Goal: Obtain resource: Download file/media

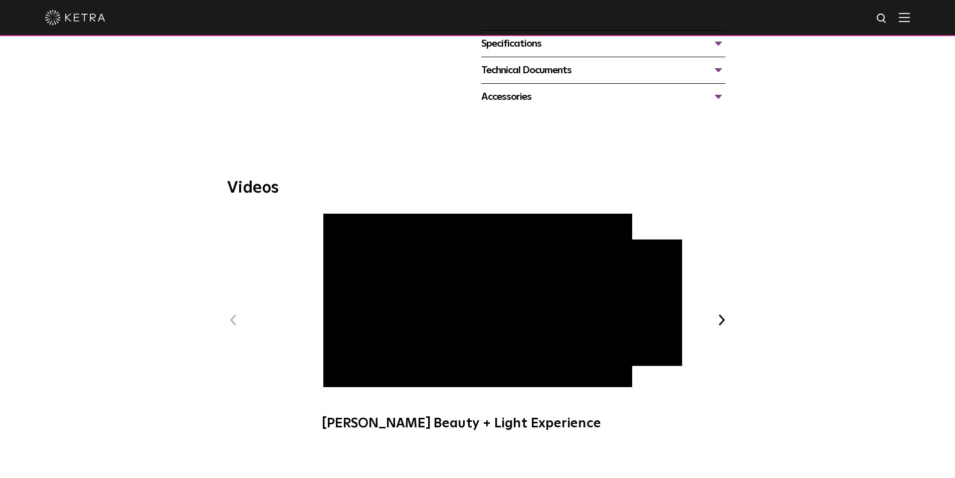
scroll to position [451, 0]
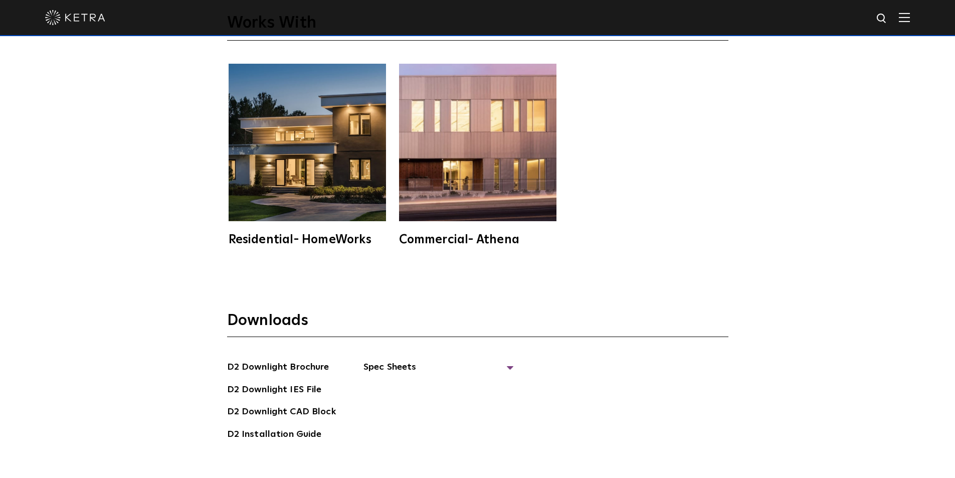
scroll to position [2858, 0]
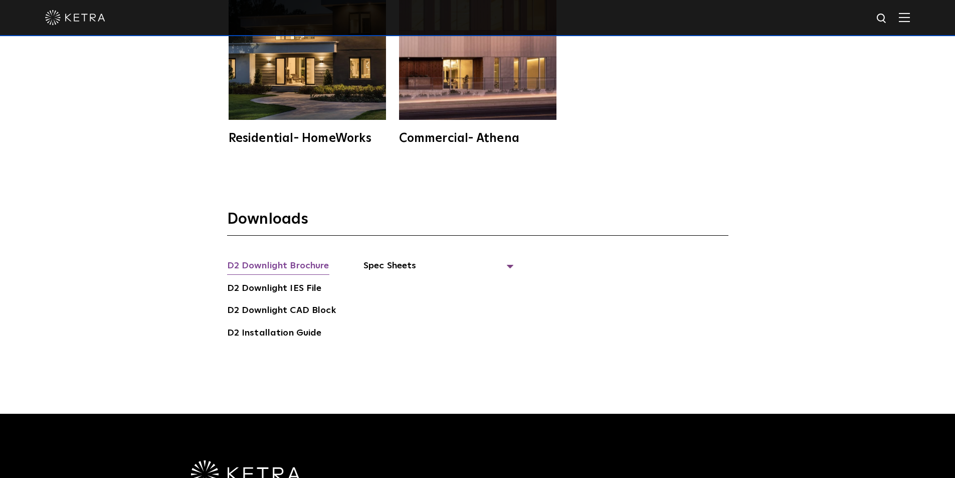
click at [295, 259] on link "D2 Downlight Brochure" at bounding box center [278, 267] width 102 height 16
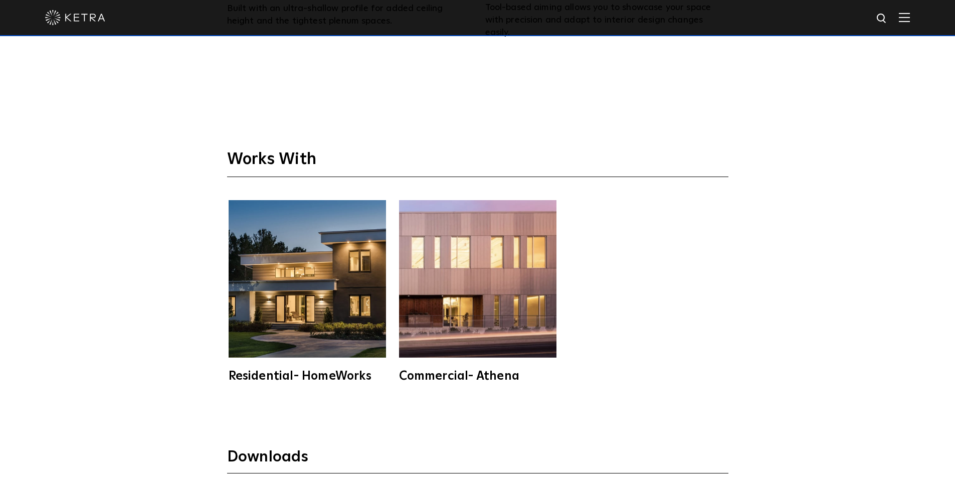
scroll to position [2758, 0]
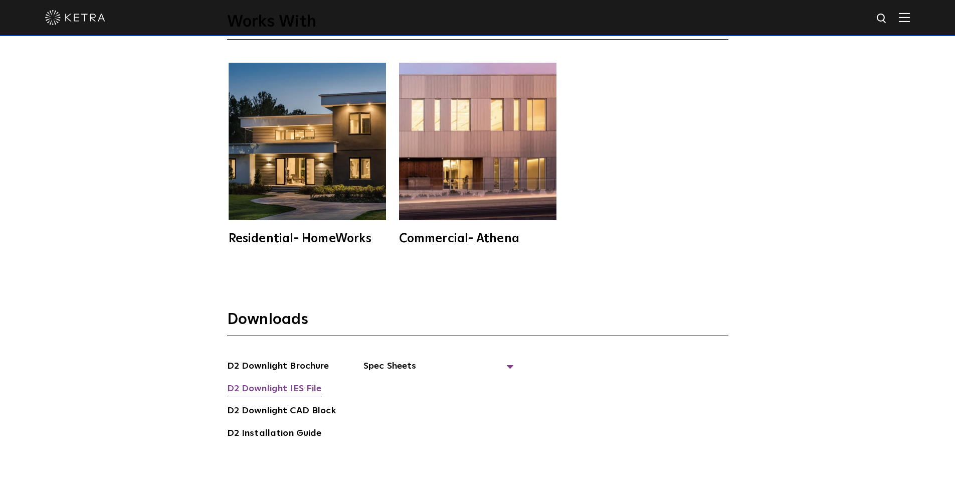
click at [299, 382] on link "D2 Downlight IES File" at bounding box center [274, 390] width 95 height 16
drag, startPoint x: 65, startPoint y: 75, endPoint x: 64, endPoint y: 42, distance: 33.1
click at [65, 75] on div "Works With Residential- HomeWorks Commercial- Athena" at bounding box center [477, 112] width 955 height 330
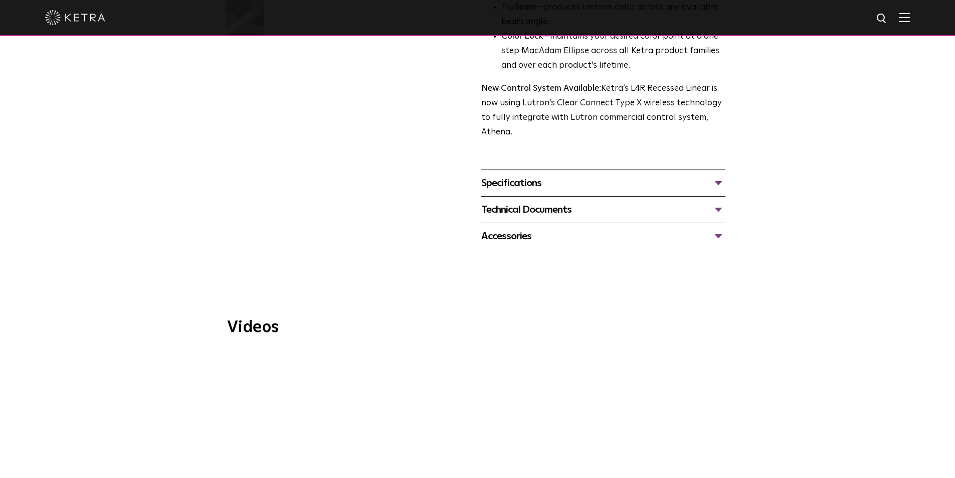
scroll to position [269, 0]
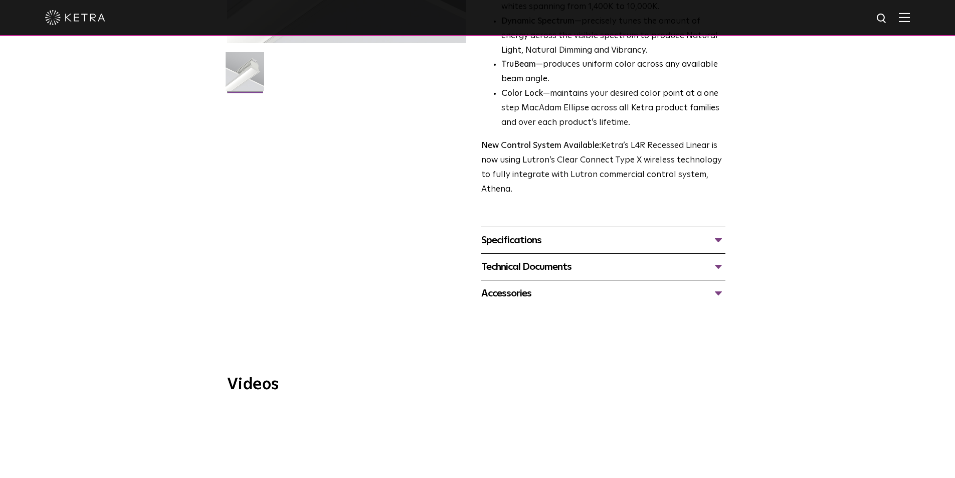
click at [723, 238] on div "Specifications" at bounding box center [603, 240] width 244 height 16
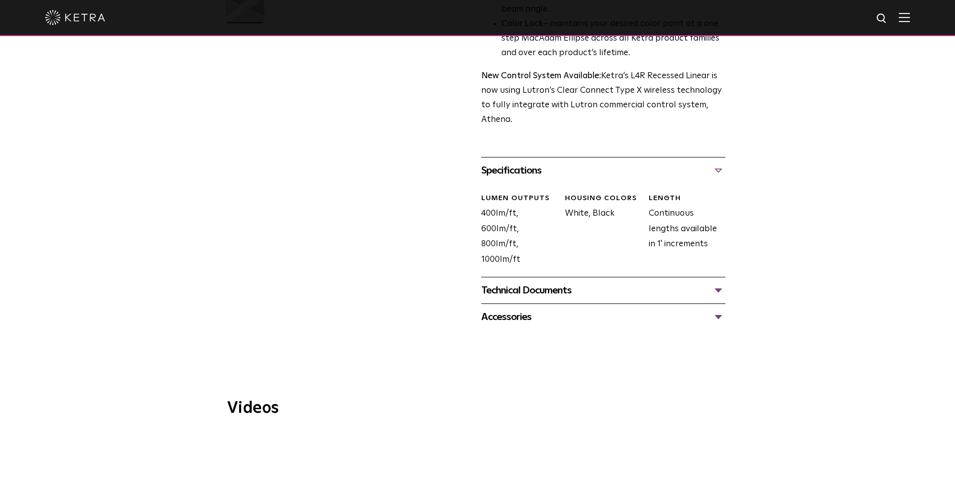
scroll to position [370, 0]
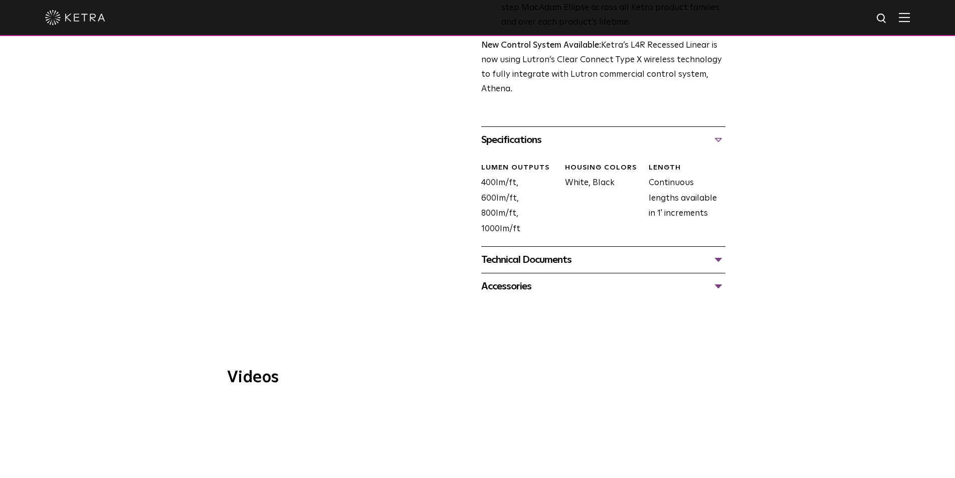
click at [717, 261] on div "Technical Documents" at bounding box center [603, 260] width 244 height 16
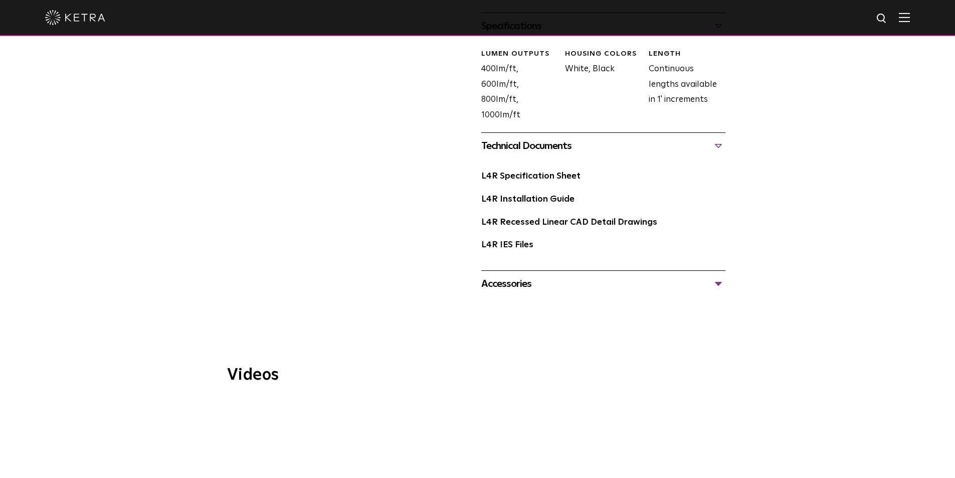
scroll to position [520, 0]
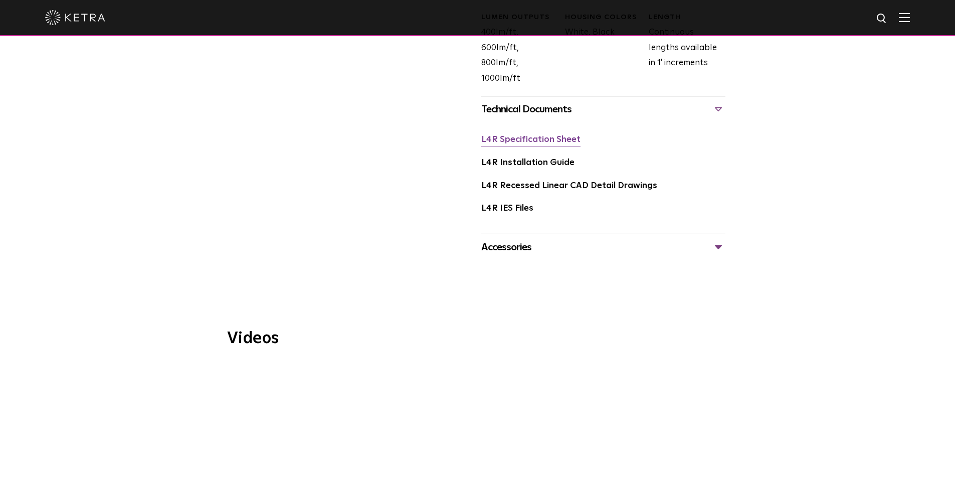
click at [555, 144] on link "L4R Specification Sheet" at bounding box center [530, 139] width 99 height 9
